Goal: Find specific page/section: Find specific page/section

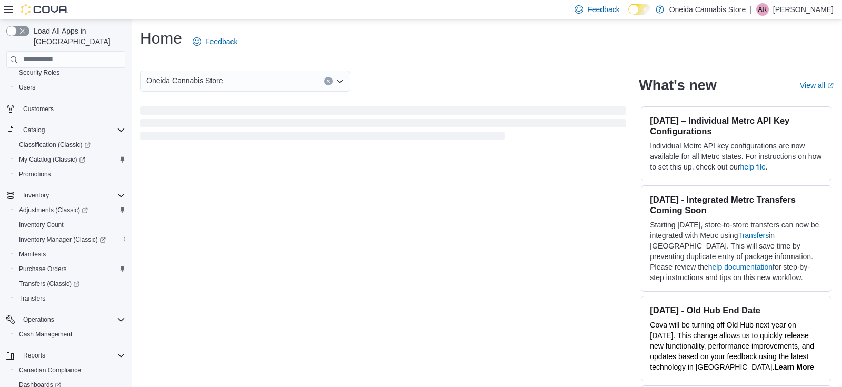
scroll to position [161, 0]
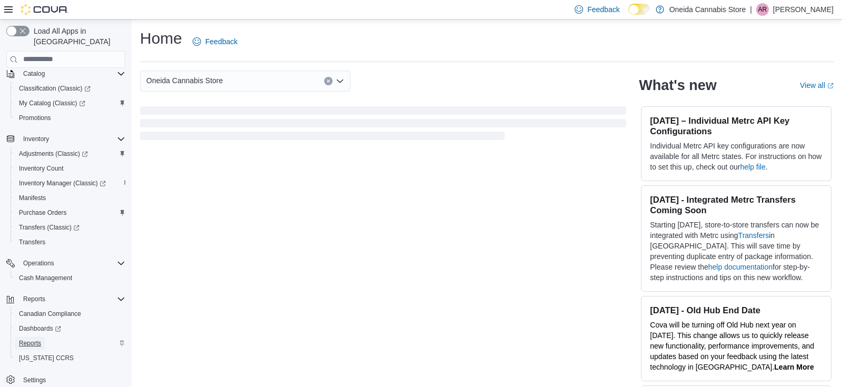
click at [36, 339] on span "Reports" at bounding box center [30, 343] width 22 height 8
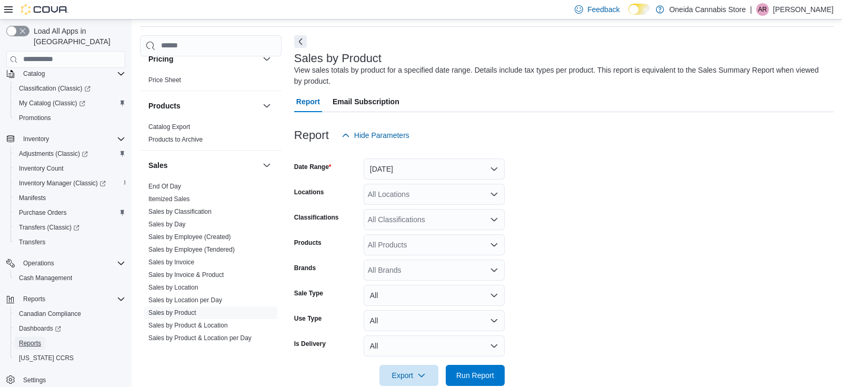
scroll to position [643, 0]
